Goal: Task Accomplishment & Management: Complete application form

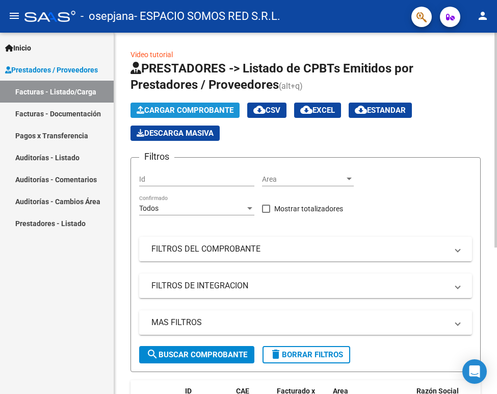
click at [157, 110] on span "Cargar Comprobante" at bounding box center [185, 110] width 97 height 9
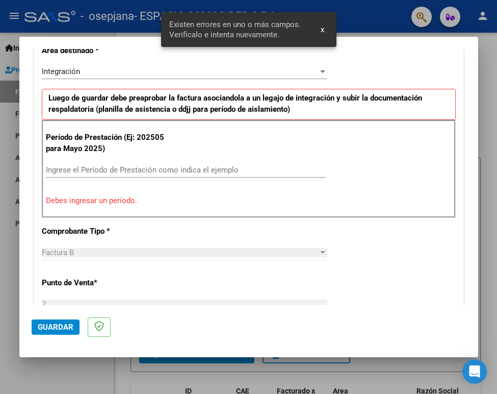
scroll to position [269, 0]
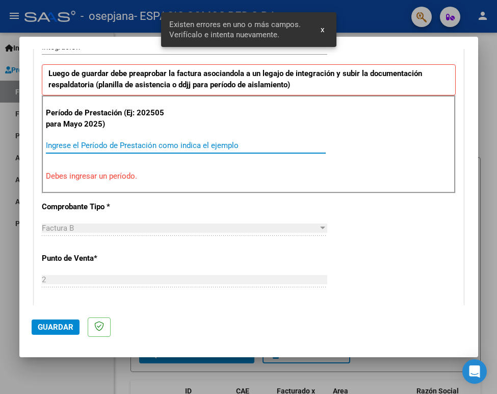
click at [76, 147] on input "Ingrese el Período de Prestación como indica el ejemplo" at bounding box center [186, 145] width 280 height 9
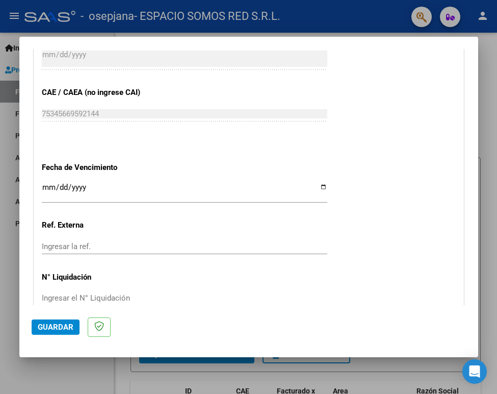
scroll to position [622, 0]
type input "202508"
click at [48, 323] on span "Guardar" at bounding box center [56, 326] width 36 height 9
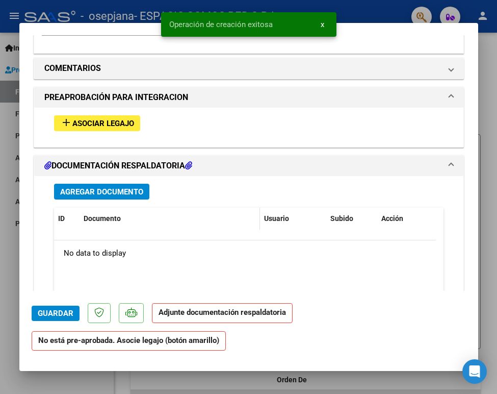
scroll to position [867, 0]
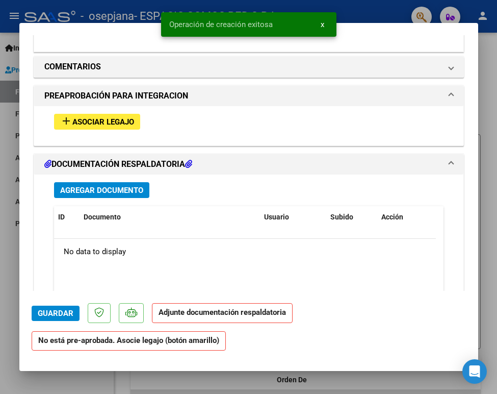
click at [120, 119] on span "Asociar Legajo" at bounding box center [103, 121] width 62 height 9
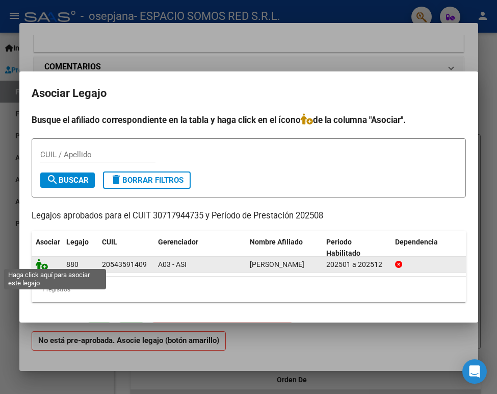
click at [40, 260] on icon at bounding box center [42, 264] width 12 height 11
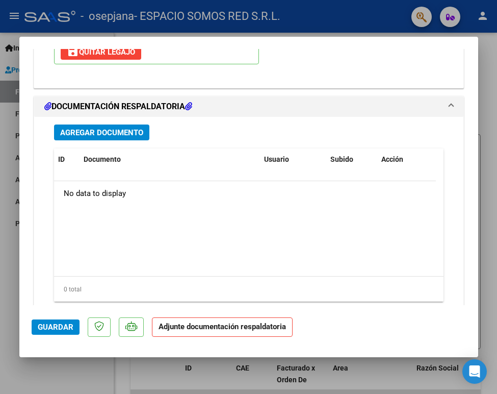
scroll to position [1098, 0]
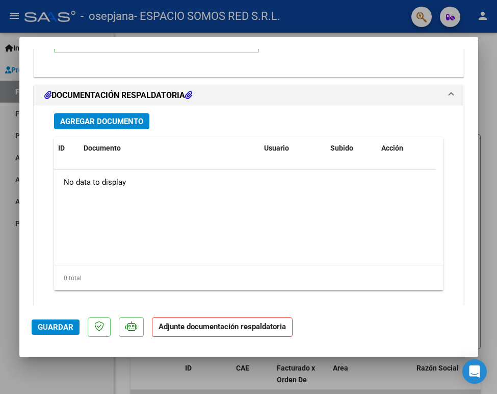
click at [118, 119] on span "Agregar Documento" at bounding box center [101, 121] width 83 height 9
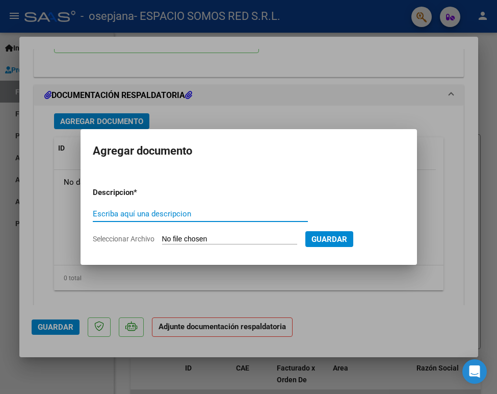
click at [139, 214] on input "Escriba aquí una descripcion" at bounding box center [200, 213] width 215 height 9
type input "factura"
type input "C:\fakepath\16B000200001846.pdf"
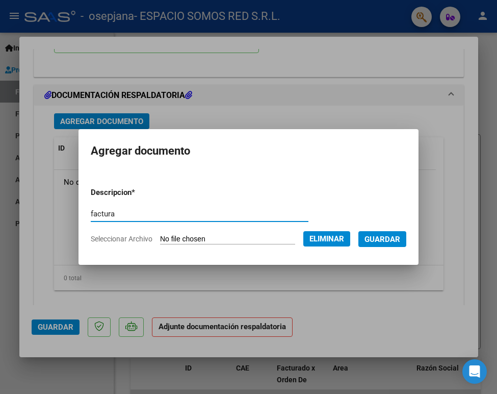
click at [384, 239] on span "Guardar" at bounding box center [383, 239] width 36 height 9
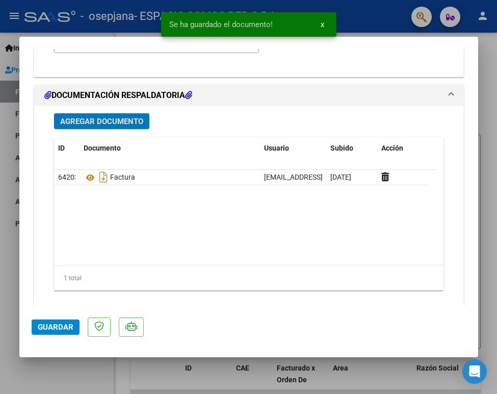
click at [102, 119] on span "Agregar Documento" at bounding box center [101, 121] width 83 height 9
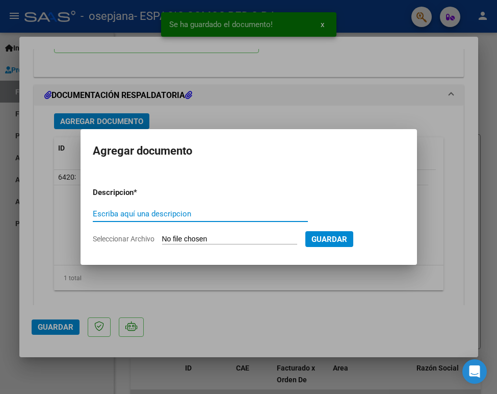
click at [124, 215] on input "Escriba aquí una descripcion" at bounding box center [200, 213] width 215 height 9
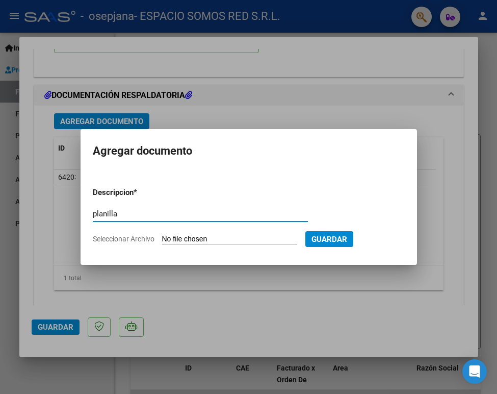
type input "planilla"
type input "C:\fakepath\08 [PERSON_NAME].pdf"
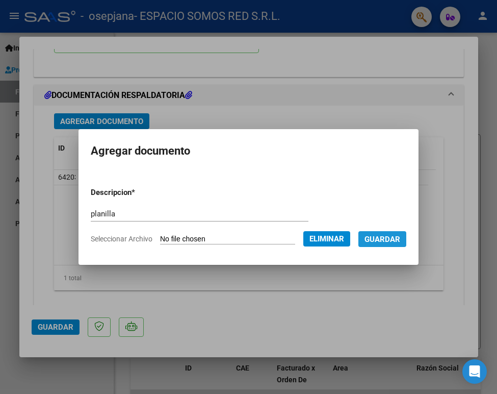
click at [387, 236] on span "Guardar" at bounding box center [383, 239] width 36 height 9
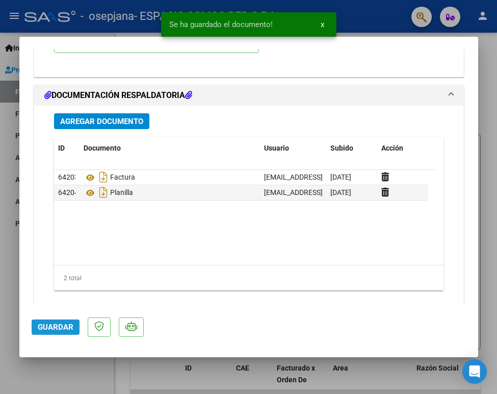
click at [48, 328] on span "Guardar" at bounding box center [56, 326] width 36 height 9
drag, startPoint x: 323, startPoint y: 26, endPoint x: 316, endPoint y: 31, distance: 8.8
click at [325, 26] on button "x" at bounding box center [323, 24] width 20 height 18
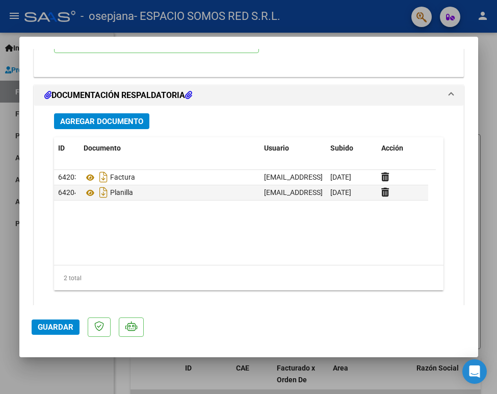
click at [8, 186] on div at bounding box center [248, 197] width 497 height 394
type input "$ 0,00"
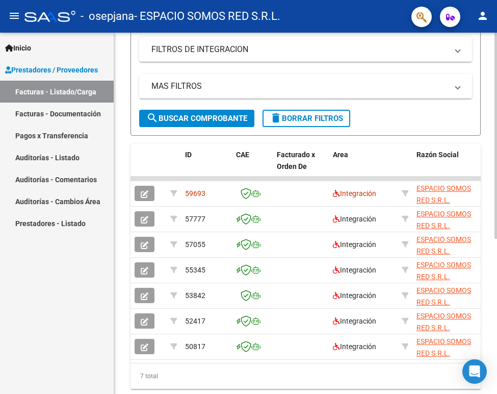
scroll to position [272, 0]
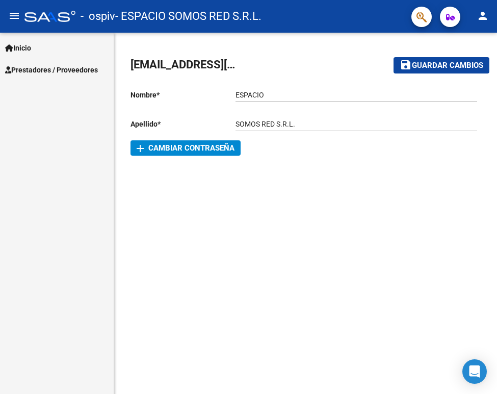
click at [31, 45] on span "Inicio" at bounding box center [18, 47] width 26 height 11
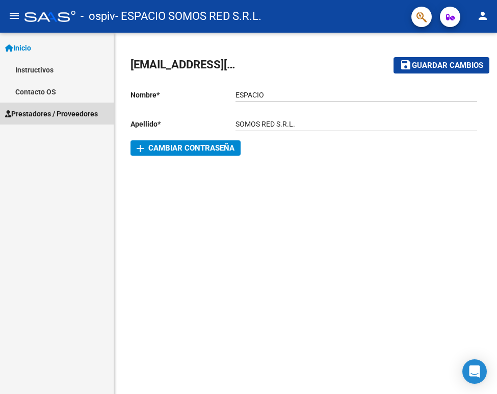
click at [44, 114] on span "Prestadores / Proveedores" at bounding box center [51, 113] width 93 height 11
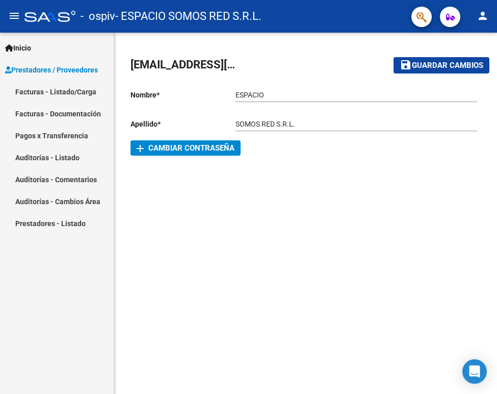
click at [57, 90] on link "Facturas - Listado/Carga" at bounding box center [57, 92] width 114 height 22
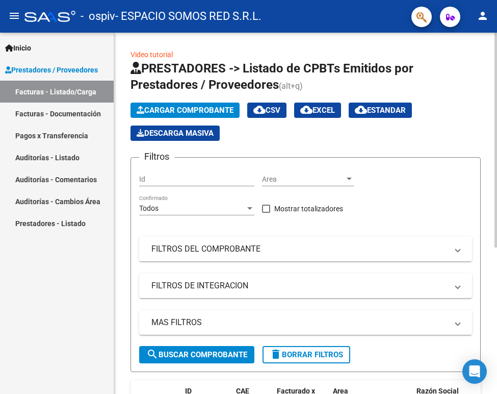
click at [177, 109] on span "Cargar Comprobante" at bounding box center [185, 110] width 97 height 9
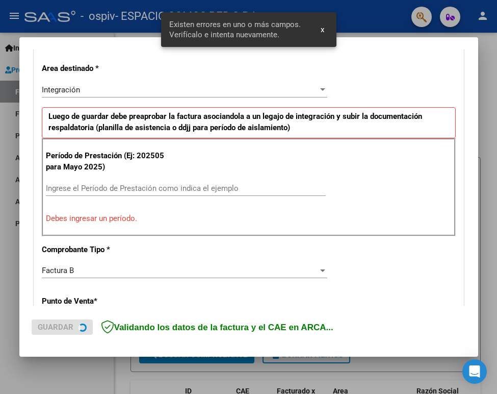
scroll to position [228, 0]
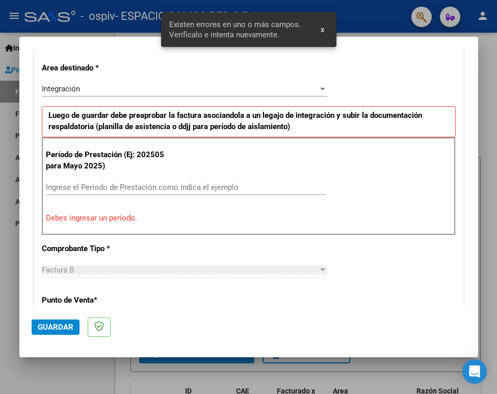
click at [92, 185] on input "Ingrese el Período de Prestación como indica el ejemplo" at bounding box center [186, 187] width 280 height 9
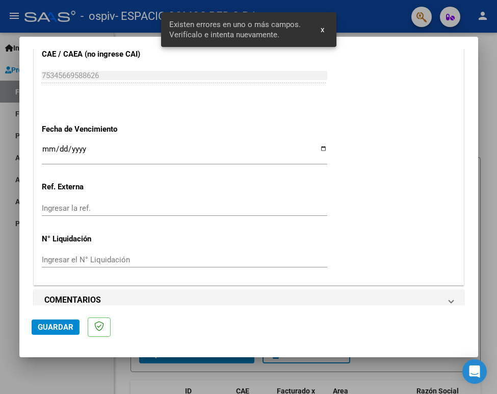
scroll to position [673, 0]
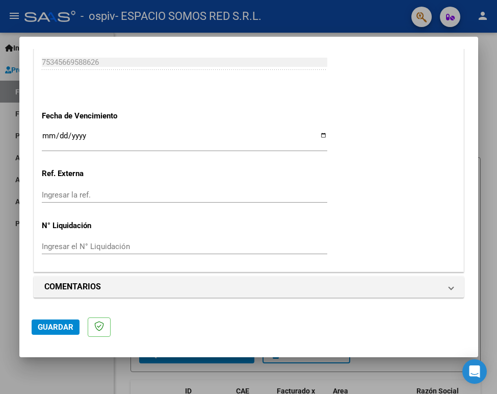
type input "202508"
click at [54, 327] on span "Guardar" at bounding box center [56, 326] width 36 height 9
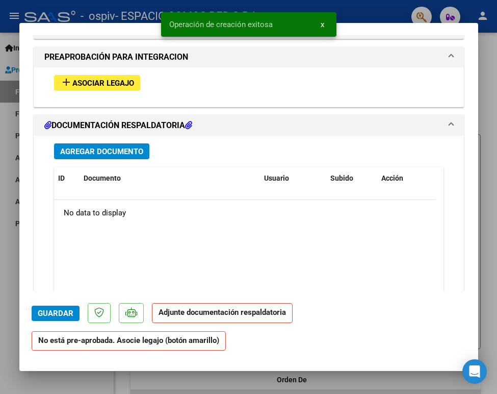
scroll to position [918, 0]
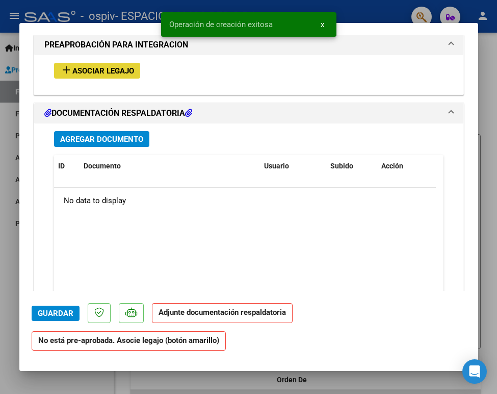
click at [106, 68] on span "Asociar Legajo" at bounding box center [103, 70] width 62 height 9
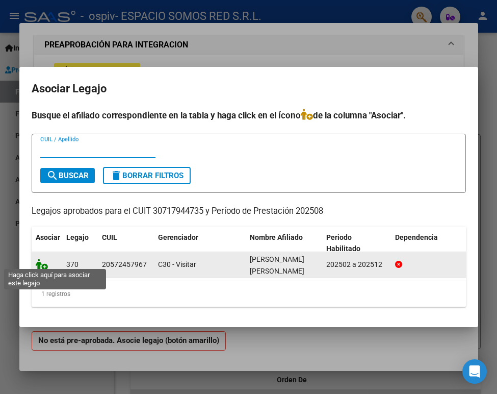
click at [39, 260] on icon at bounding box center [42, 264] width 12 height 11
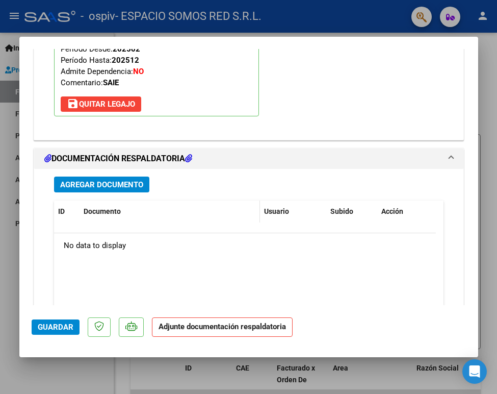
scroll to position [1047, 0]
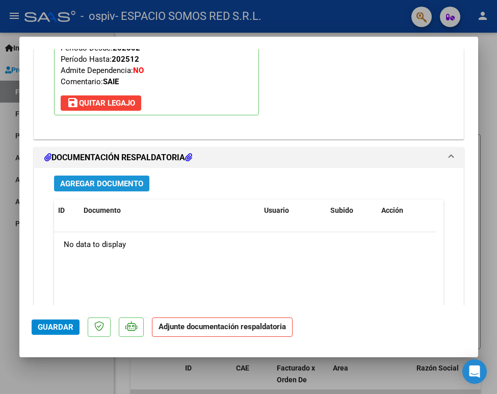
click at [116, 179] on span "Agregar Documento" at bounding box center [101, 183] width 83 height 9
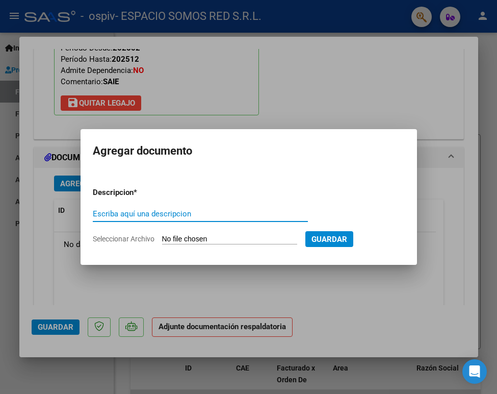
click at [122, 212] on input "Escriba aquí una descripcion" at bounding box center [200, 213] width 215 height 9
type input "factura"
type input "C:\fakepath\16B000200001843.pdf"
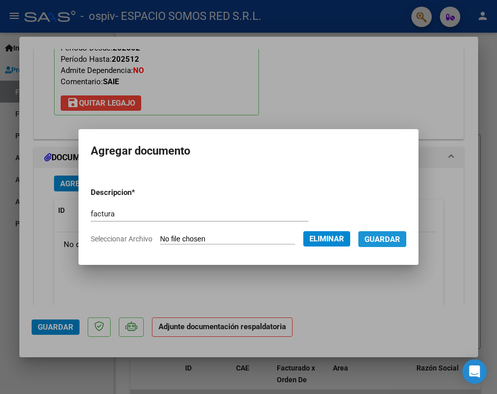
click at [392, 237] on span "Guardar" at bounding box center [383, 239] width 36 height 9
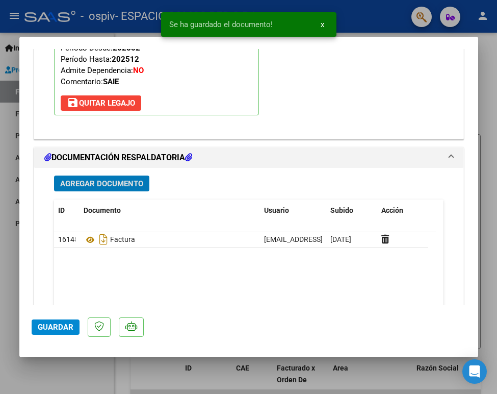
click at [78, 182] on span "Agregar Documento" at bounding box center [101, 183] width 83 height 9
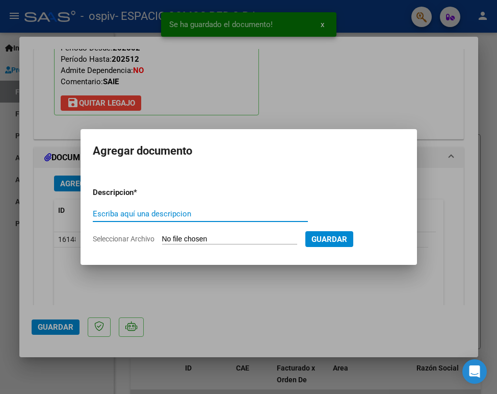
click at [130, 212] on input "Escriba aquí una descripcion" at bounding box center [200, 213] width 215 height 9
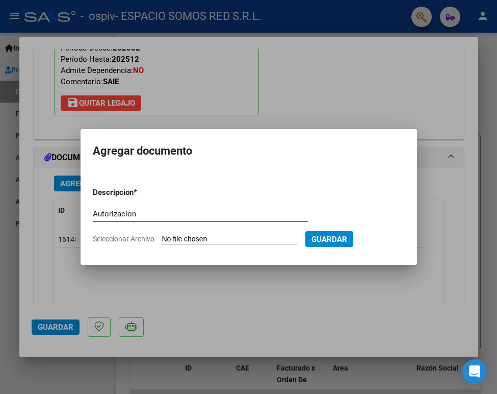
type input "Autorizacion"
type input "C:\fakepath\BAÑULZ POLITO BENICIO SAIE 2025.pdf"
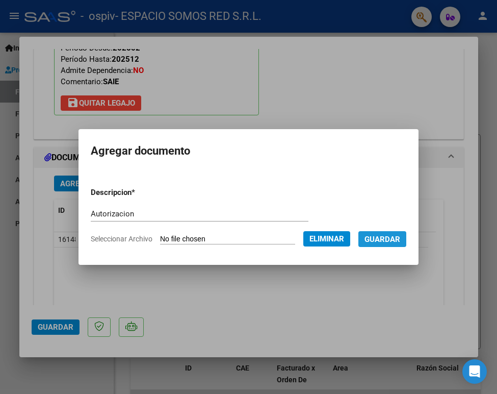
click at [401, 236] on span "Guardar" at bounding box center [383, 239] width 36 height 9
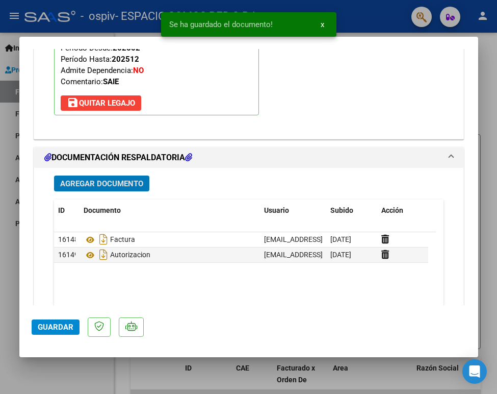
click at [94, 182] on span "Agregar Documento" at bounding box center [101, 183] width 83 height 9
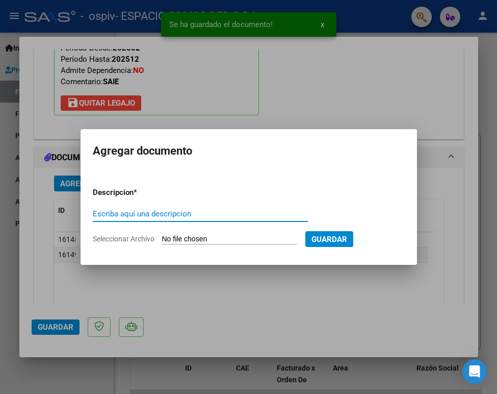
click at [116, 213] on input "Escriba aquí una descripcion" at bounding box center [200, 213] width 215 height 9
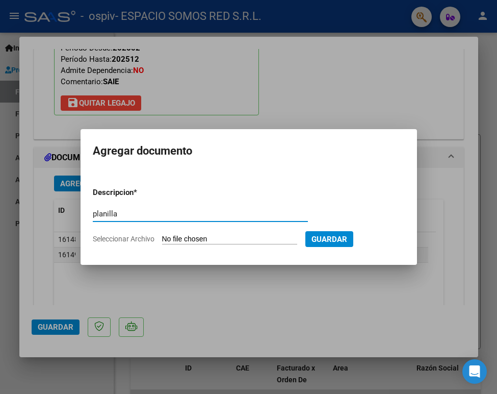
type input "planilla"
type input "C:\fakepath\Planilla Agosto - Bañulz Benicio.pdf"
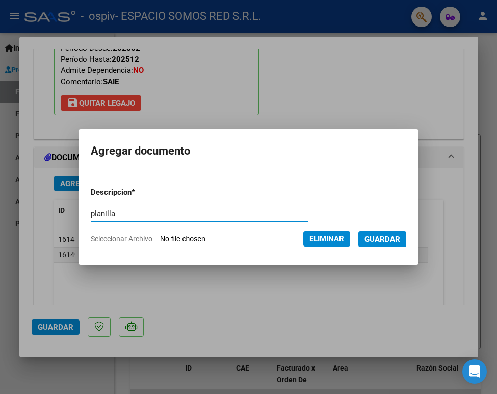
click at [391, 238] on span "Guardar" at bounding box center [383, 239] width 36 height 9
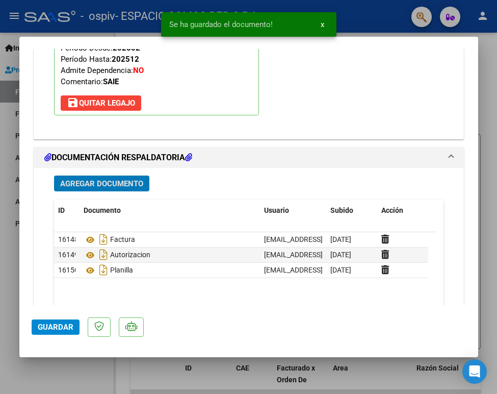
click at [49, 327] on span "Guardar" at bounding box center [56, 326] width 36 height 9
click at [13, 160] on div at bounding box center [248, 197] width 497 height 394
type input "$ 0,00"
